Goal: Information Seeking & Learning: Understand process/instructions

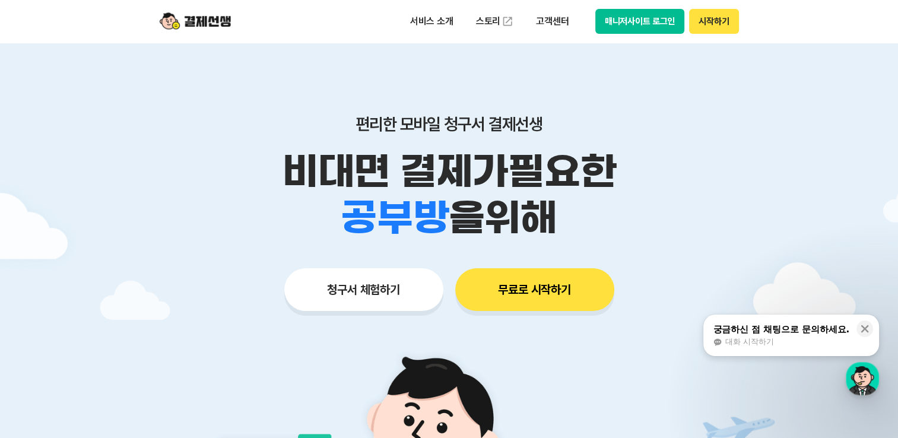
click at [704, 28] on button "시작하기" at bounding box center [713, 21] width 49 height 25
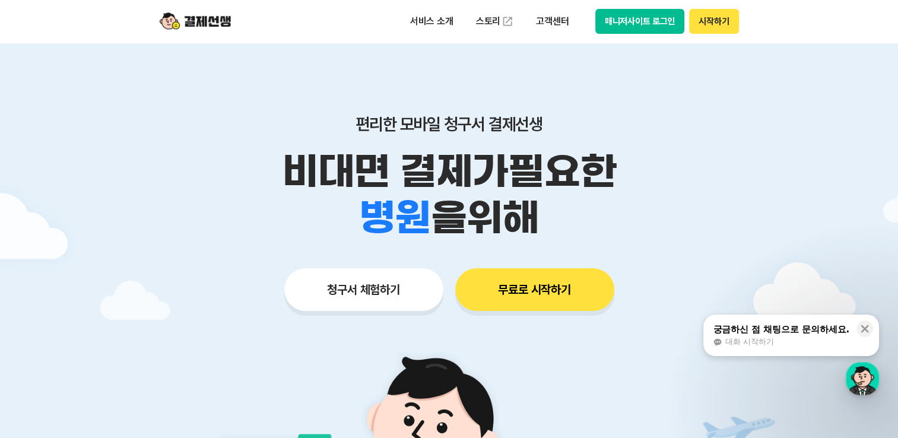
click at [669, 25] on button "매니저사이트 로그인" at bounding box center [640, 21] width 90 height 25
click at [653, 22] on button "매니저사이트 로그인" at bounding box center [640, 21] width 90 height 25
drag, startPoint x: 858, startPoint y: 16, endPoint x: 856, endPoint y: 8, distance: 8.1
click at [858, 16] on header "서비스 소개 스토리 고객센터 매니저사이트 로그인 시작하기" at bounding box center [449, 21] width 898 height 43
drag, startPoint x: 852, startPoint y: 2, endPoint x: 291, endPoint y: 8, distance: 560.9
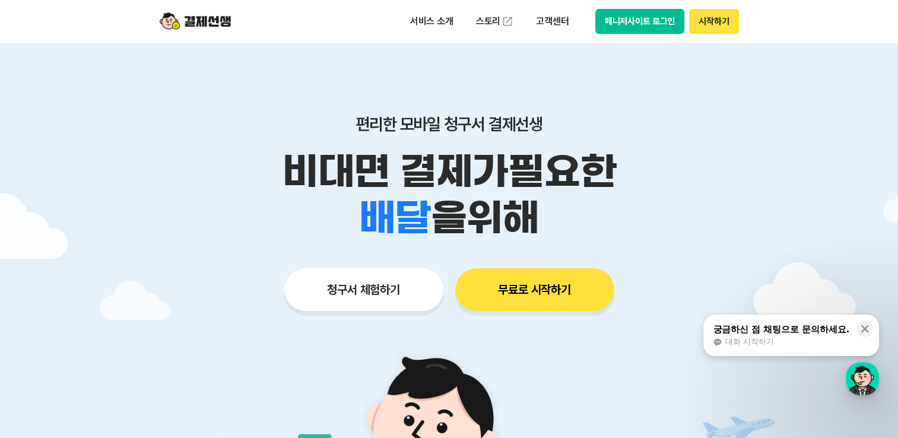
click at [291, 8] on div "서비스 소개 스토리 고객센터 매니저사이트 로그인 시작하기" at bounding box center [449, 21] width 608 height 43
click at [413, 286] on button "청구서 체험하기" at bounding box center [363, 289] width 159 height 43
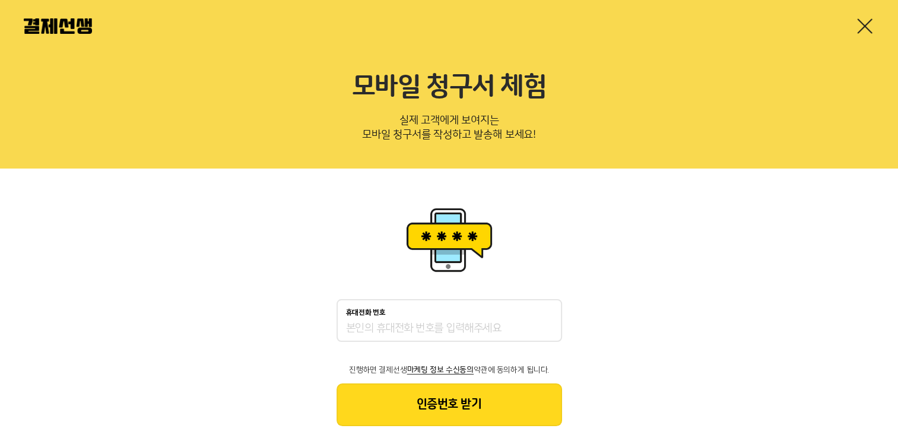
click at [872, 17] on link at bounding box center [864, 26] width 19 height 19
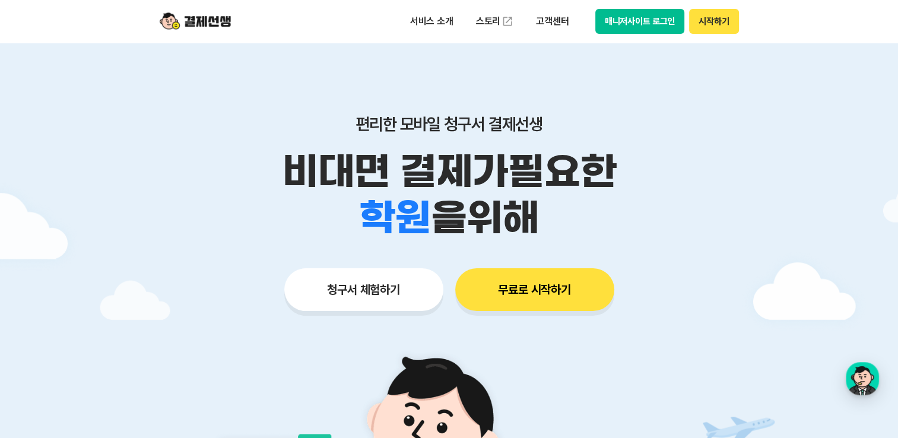
click at [598, 100] on div "편리한 모바일 청구서 결제선생 비대면 결제가 필요한 학원 공부방 호텔 쇼핑몰 병원 배달 보험사 항공사 골프장 을 위해 청구서 체험하기 무료로 …" at bounding box center [449, 189] width 608 height 293
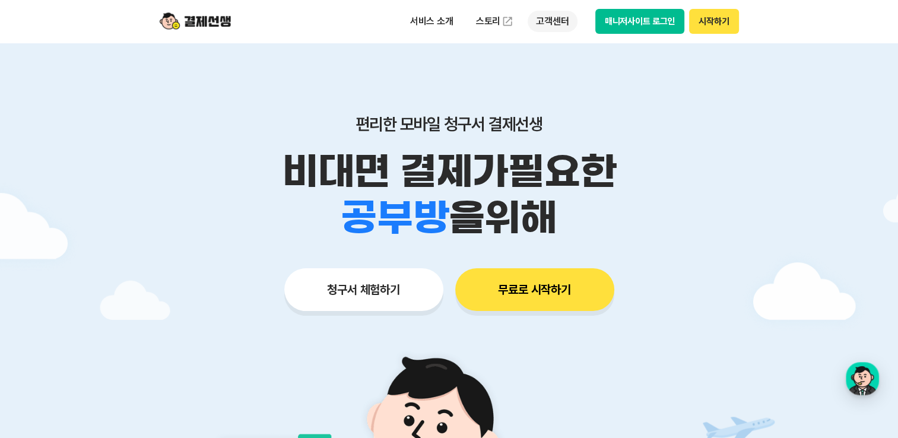
click at [558, 27] on p "고객센터" at bounding box center [552, 21] width 49 height 21
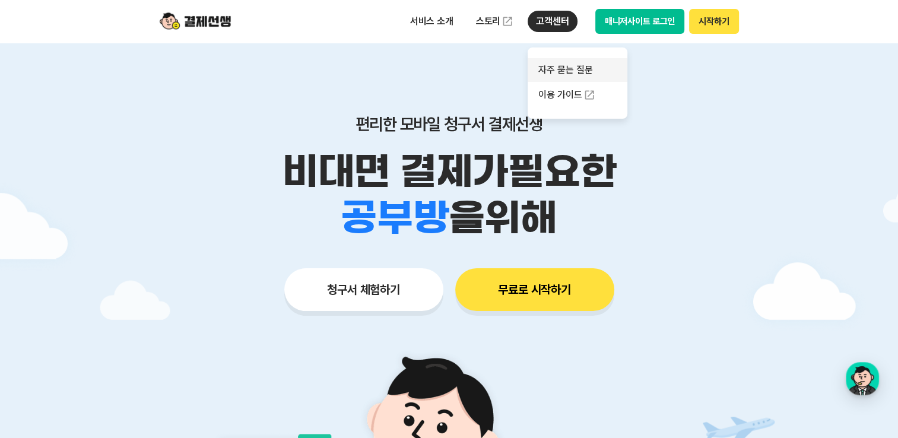
click at [560, 72] on link "자주 묻는 질문" at bounding box center [578, 70] width 100 height 24
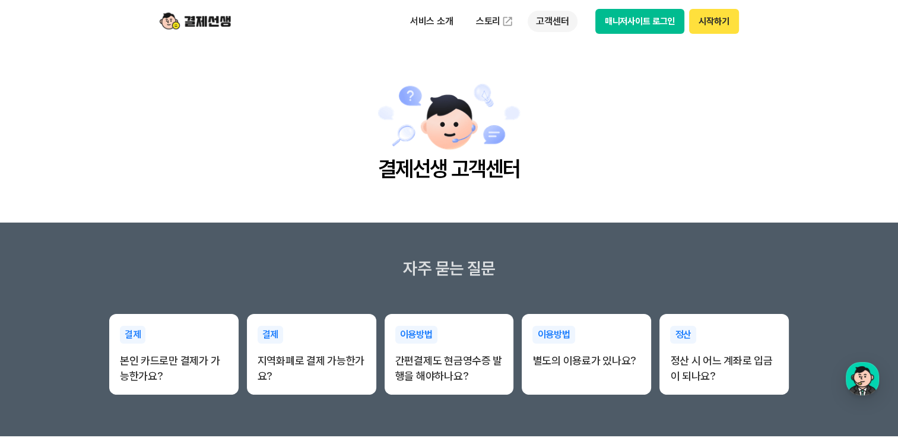
click at [557, 12] on p "고객센터" at bounding box center [552, 21] width 49 height 21
click at [566, 94] on link "이용 가이드" at bounding box center [578, 95] width 100 height 26
